Goal: Transaction & Acquisition: Purchase product/service

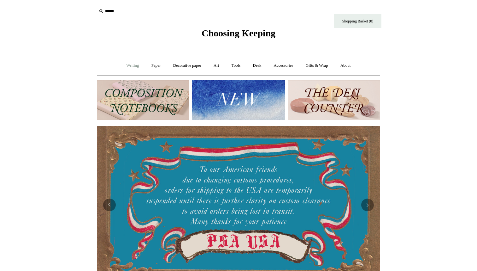
click at [128, 68] on link "Writing +" at bounding box center [133, 65] width 24 height 17
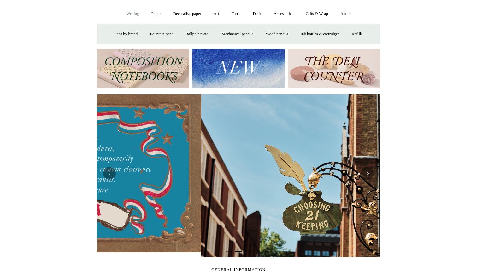
scroll to position [0, 284]
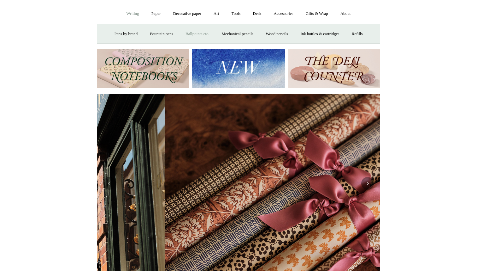
click at [199, 36] on link "Ballpoints etc. +" at bounding box center [197, 34] width 35 height 17
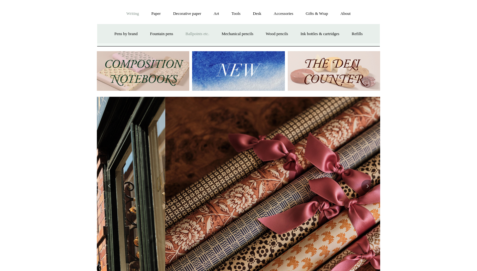
scroll to position [0, 567]
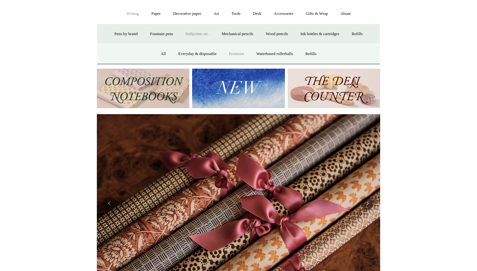
click at [234, 55] on link "Premium" at bounding box center [237, 53] width 27 height 17
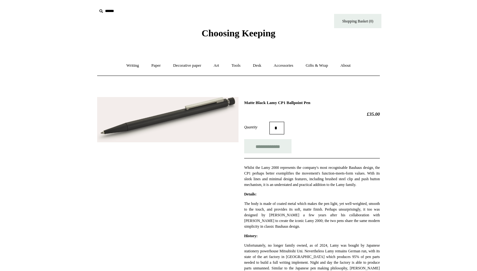
click at [211, 113] on img at bounding box center [167, 119] width 141 height 45
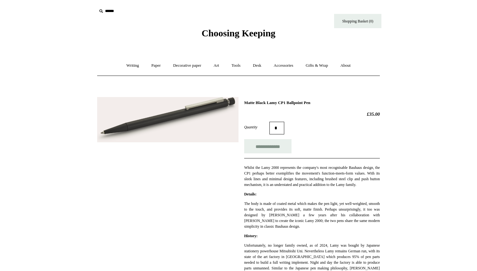
drag, startPoint x: 245, startPoint y: 101, endPoint x: 319, endPoint y: 104, distance: 73.6
click at [319, 104] on h1 "Matte Black Lamy CP1 Ballpoint Pen" at bounding box center [312, 102] width 136 height 5
drag, startPoint x: 324, startPoint y: 103, endPoint x: 246, endPoint y: 101, distance: 78.0
click at [246, 101] on h1 "Matte Black Lamy CP1 Ballpoint Pen" at bounding box center [312, 102] width 136 height 5
copy h1 "Matte Black Lamy CP1 Ballpoint Pen"
